Goal: Find specific page/section: Find specific page/section

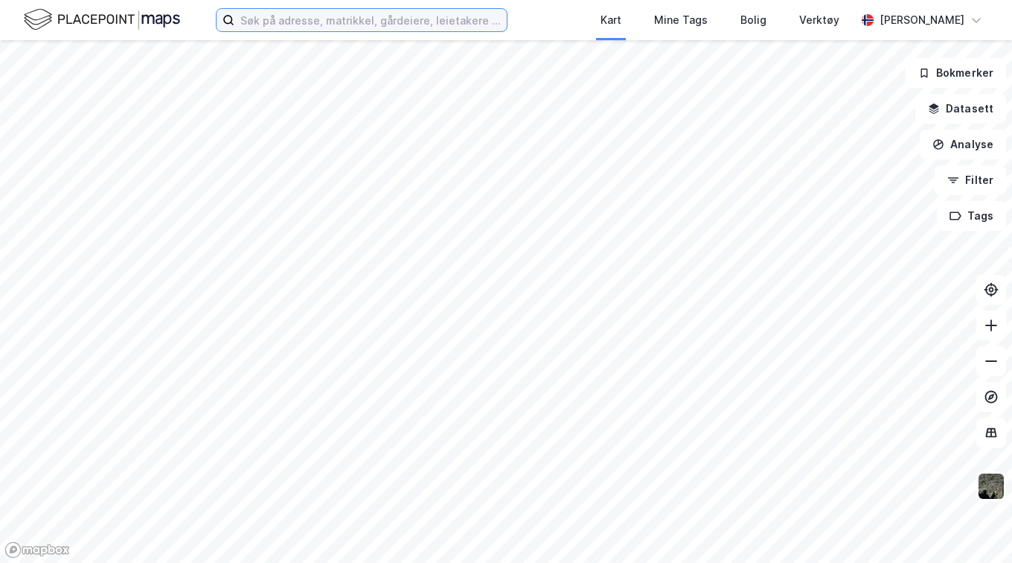
click at [374, 29] on input at bounding box center [370, 20] width 272 height 22
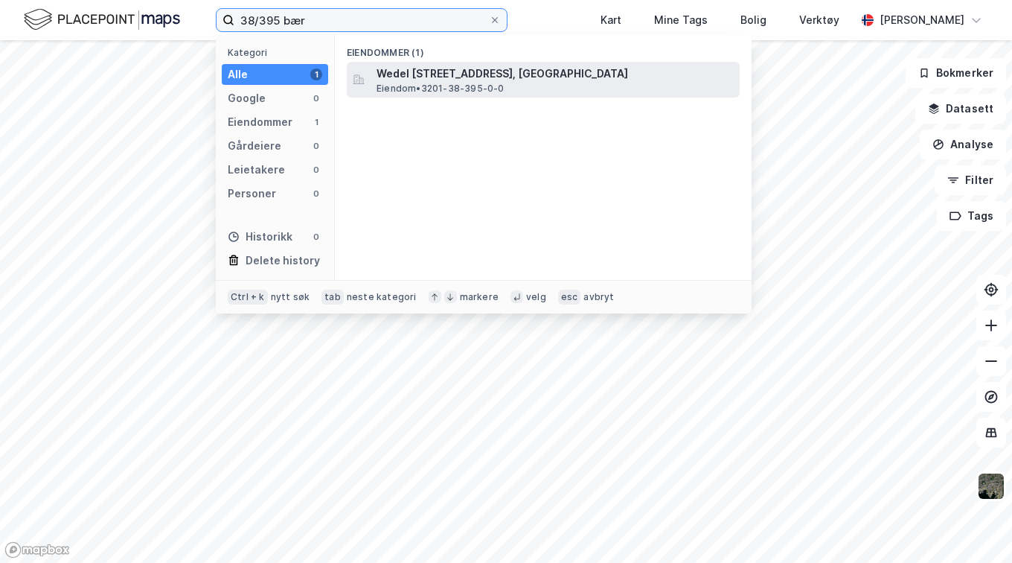
type input "38/395 bær"
click at [576, 88] on div "Wedel [STREET_ADDRESS], BÆRUM Eiendom • 3201-38-395-0-0" at bounding box center [557, 80] width 360 height 30
